Goal: Check status: Check status

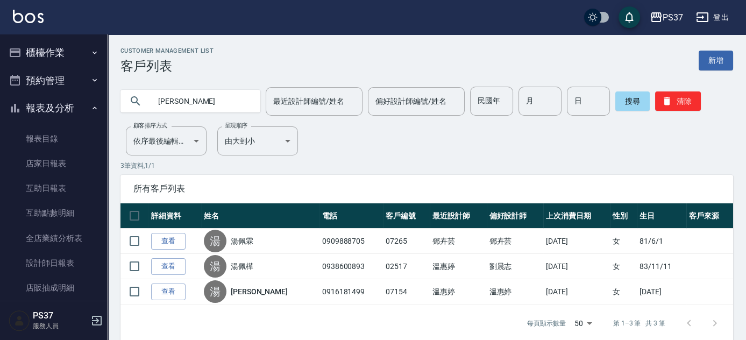
scroll to position [146, 0]
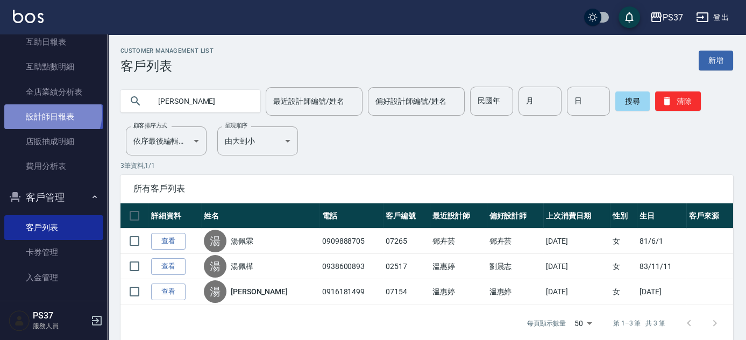
click at [52, 113] on link "設計師日報表" at bounding box center [53, 116] width 99 height 25
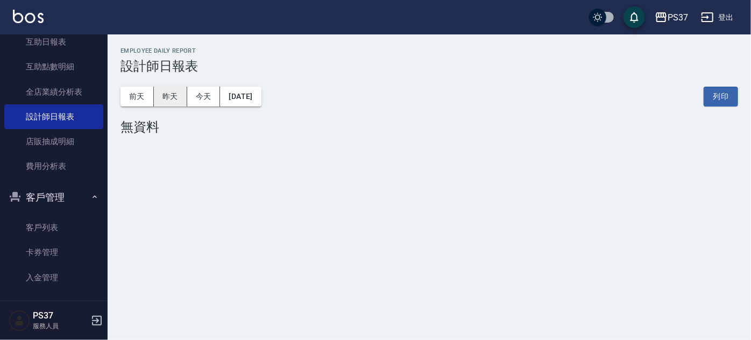
click at [171, 96] on button "昨天" at bounding box center [170, 97] width 33 height 20
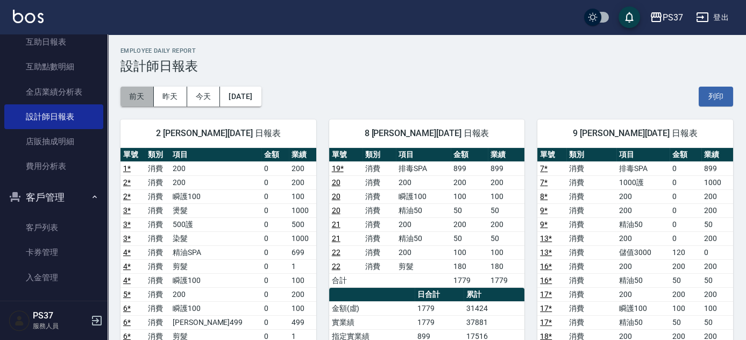
click at [139, 90] on button "前天" at bounding box center [136, 97] width 33 height 20
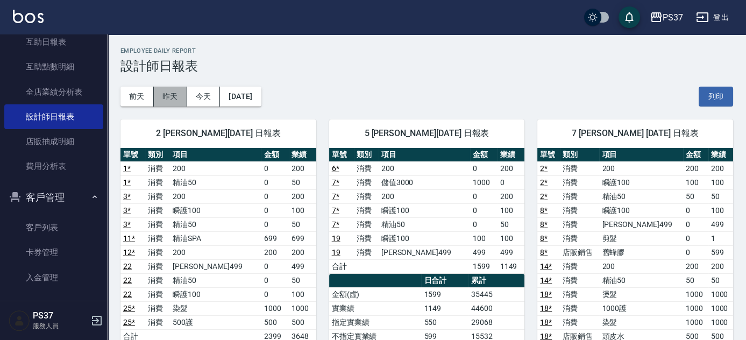
click at [168, 97] on button "昨天" at bounding box center [170, 97] width 33 height 20
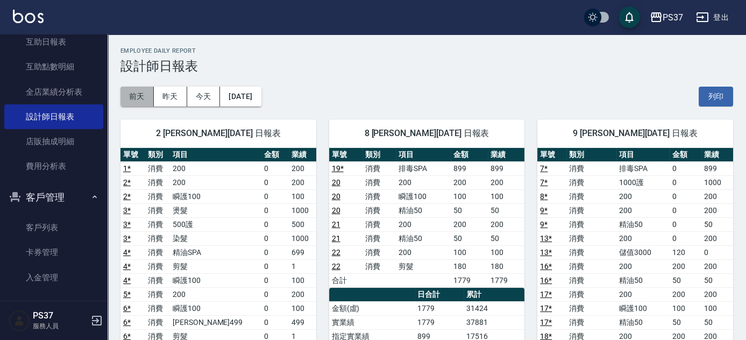
click at [134, 95] on button "前天" at bounding box center [136, 97] width 33 height 20
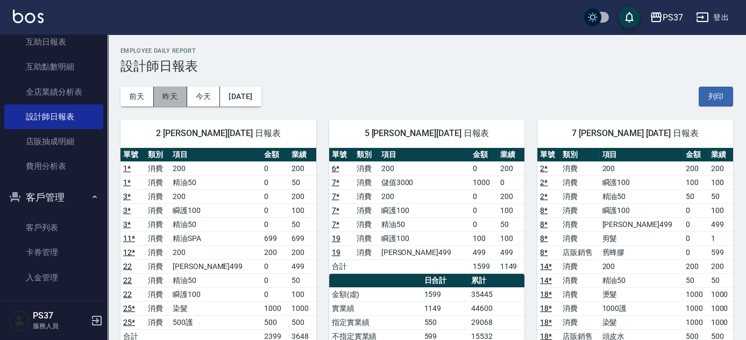
click at [169, 93] on button "昨天" at bounding box center [170, 97] width 33 height 20
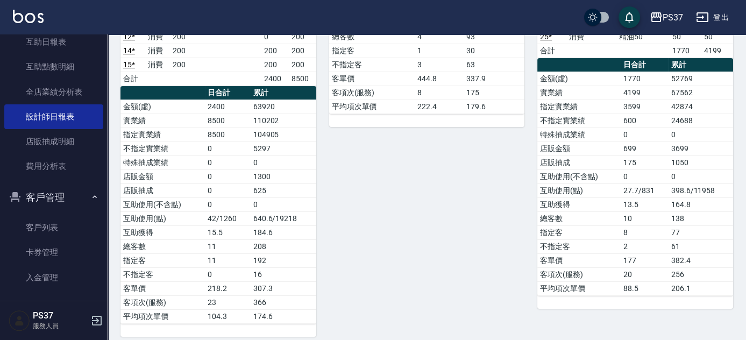
scroll to position [414, 0]
